Goal: Task Accomplishment & Management: Manage account settings

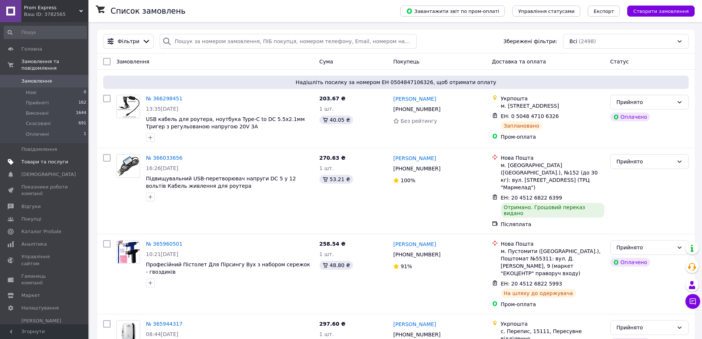
click at [46, 158] on span "Товари та послуги" at bounding box center [44, 161] width 47 height 7
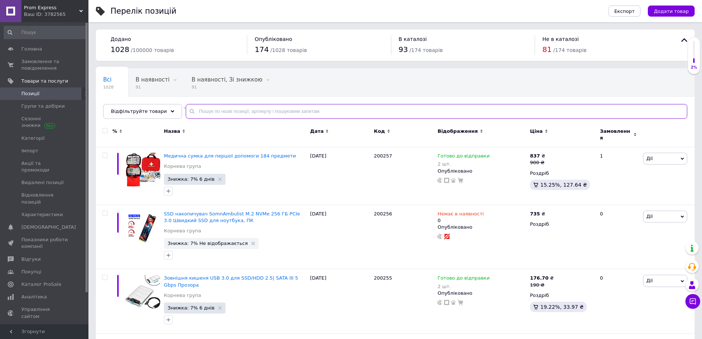
click at [263, 115] on input "text" at bounding box center [436, 111] width 501 height 15
paste input "200-063"
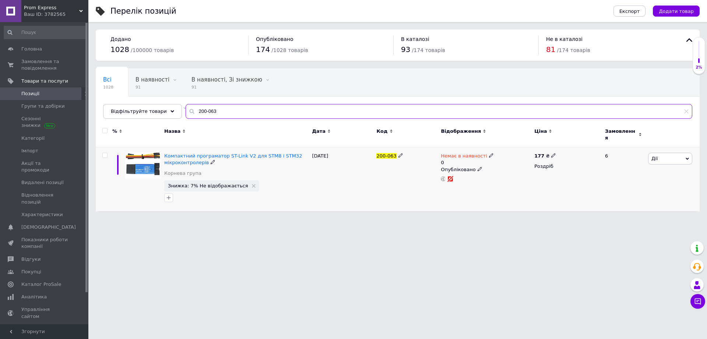
type input "200-063"
drag, startPoint x: 486, startPoint y: 149, endPoint x: 489, endPoint y: 152, distance: 4.5
click at [489, 153] on icon at bounding box center [491, 155] width 4 height 4
click at [525, 181] on li "Готово до відправки" at bounding box center [530, 185] width 70 height 10
click at [526, 177] on input "0" at bounding box center [522, 184] width 56 height 15
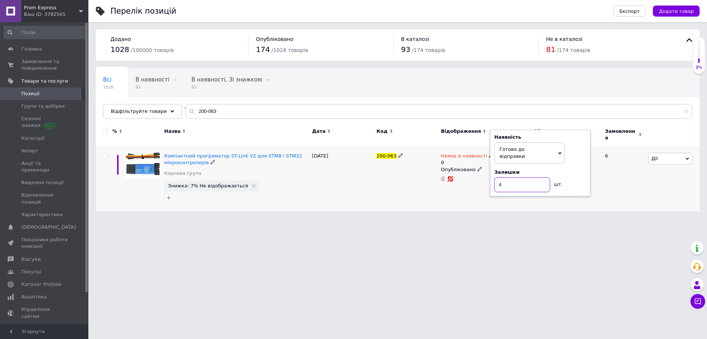
type input "4"
click at [404, 185] on div "200-063" at bounding box center [407, 179] width 64 height 64
click at [552, 153] on icon at bounding box center [553, 155] width 4 height 4
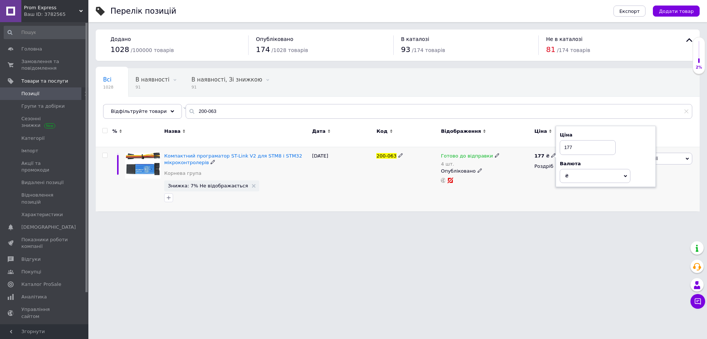
click at [309, 200] on div "Компактний програматор ST-Link V2 для STM8 і STM32 мікроконтролерів [PERSON_NAM…" at bounding box center [236, 179] width 148 height 64
